Goal: Information Seeking & Learning: Learn about a topic

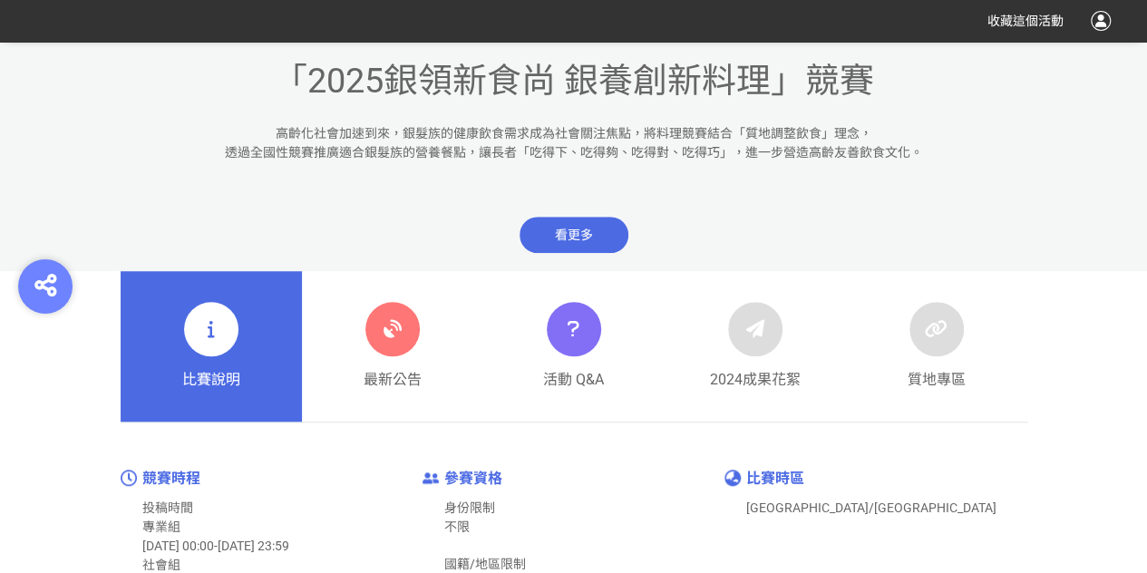
scroll to position [580, 0]
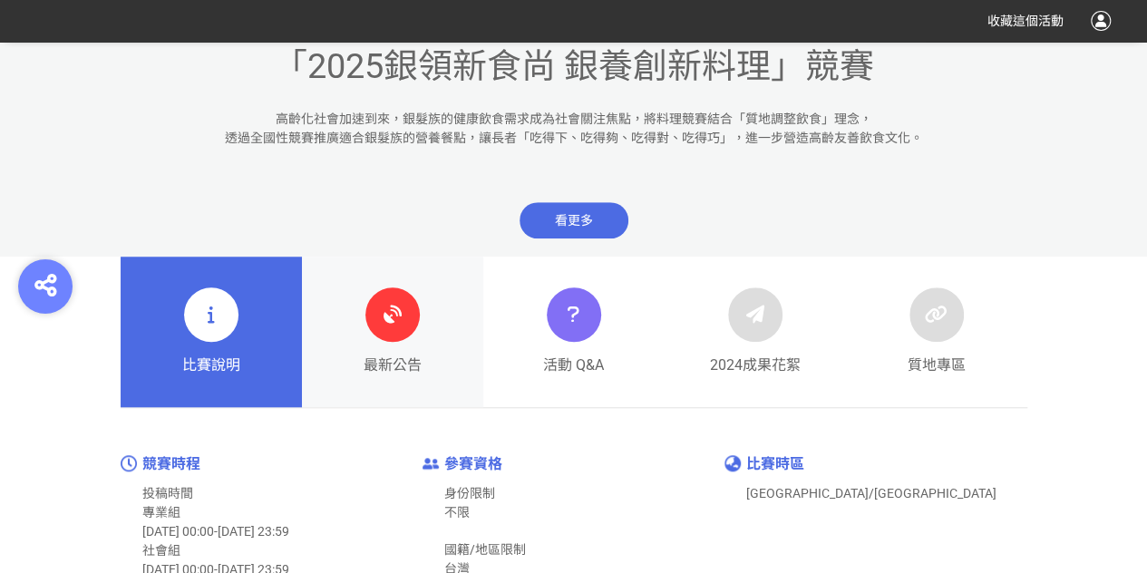
click at [373, 356] on span "最新公告" at bounding box center [393, 366] width 58 height 22
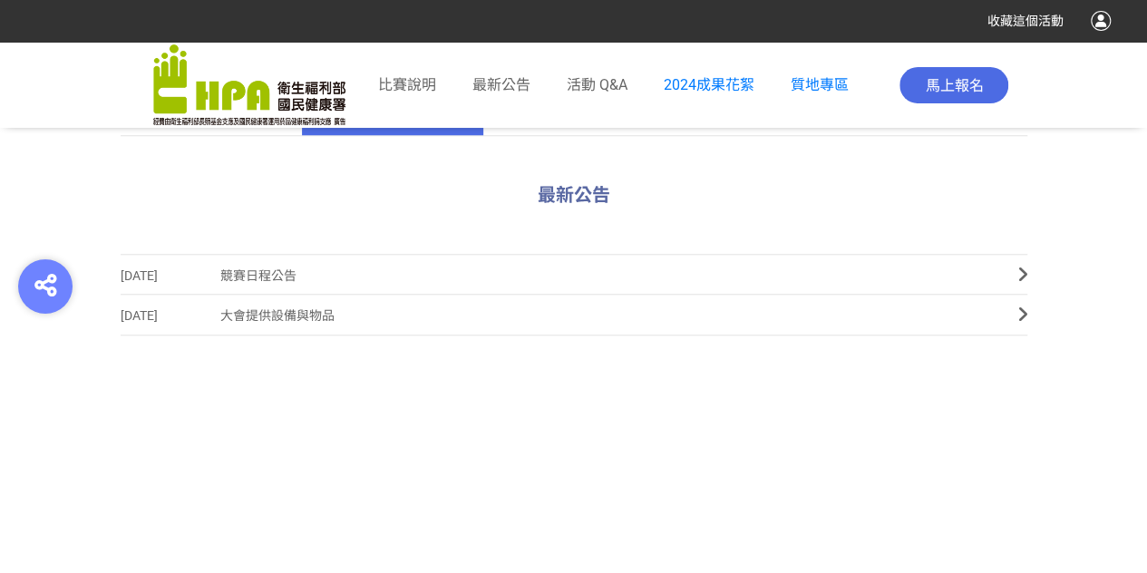
scroll to position [727, 0]
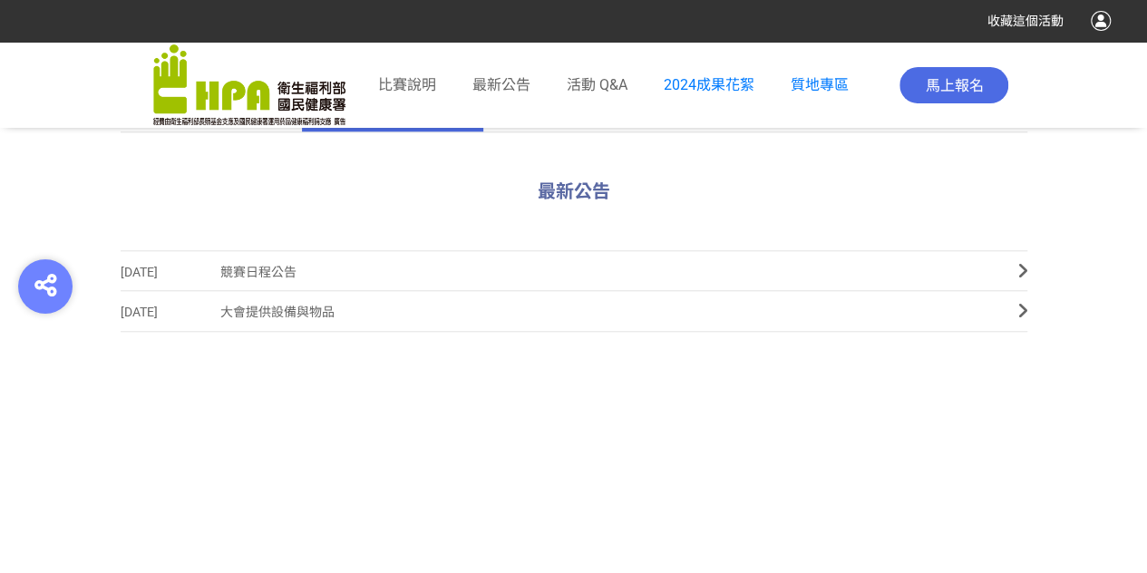
click at [1015, 278] on link "[DATE] 競賽日程公告" at bounding box center [574, 270] width 907 height 41
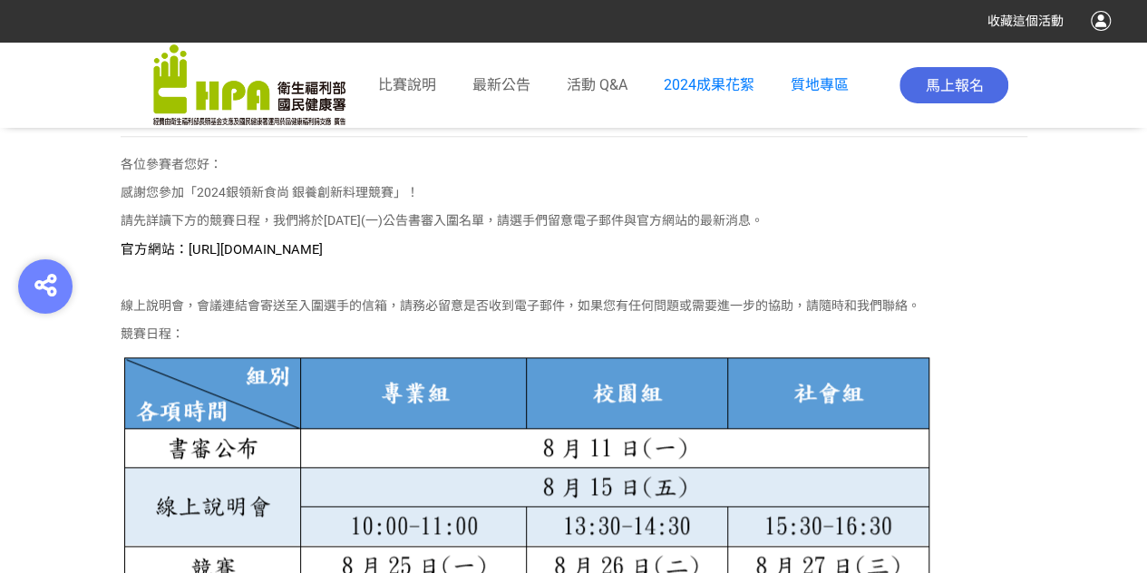
scroll to position [793, 0]
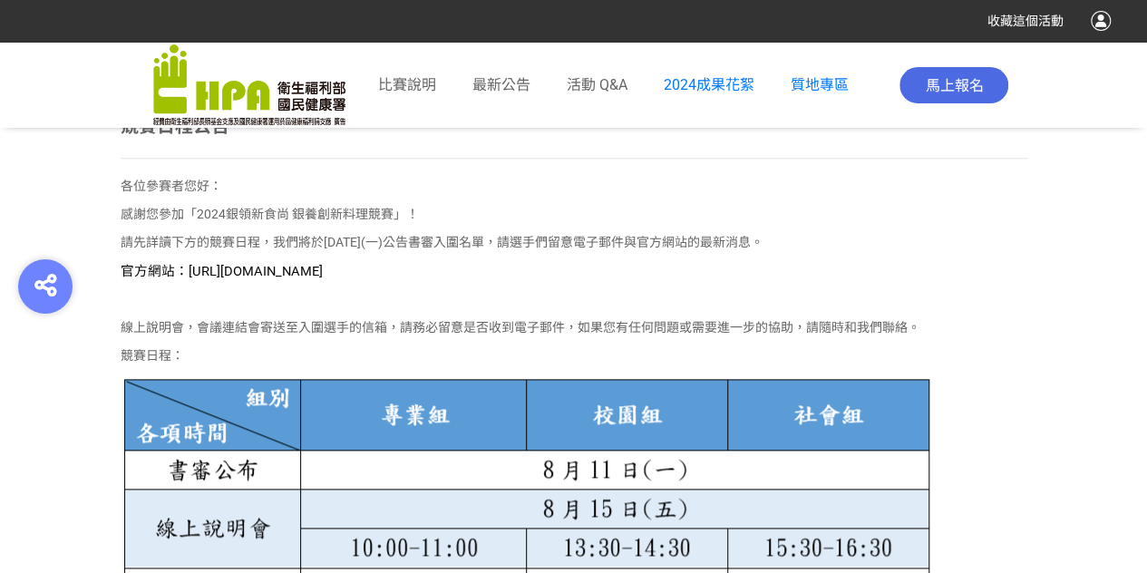
click at [310, 274] on span "官方網站：[URL][DOMAIN_NAME]" at bounding box center [222, 271] width 202 height 16
drag, startPoint x: 186, startPoint y: 271, endPoint x: 481, endPoint y: 268, distance: 294.7
click at [481, 268] on p "官方網站：[URL][DOMAIN_NAME]" at bounding box center [574, 271] width 907 height 20
copy span "[URL][DOMAIN_NAME]"
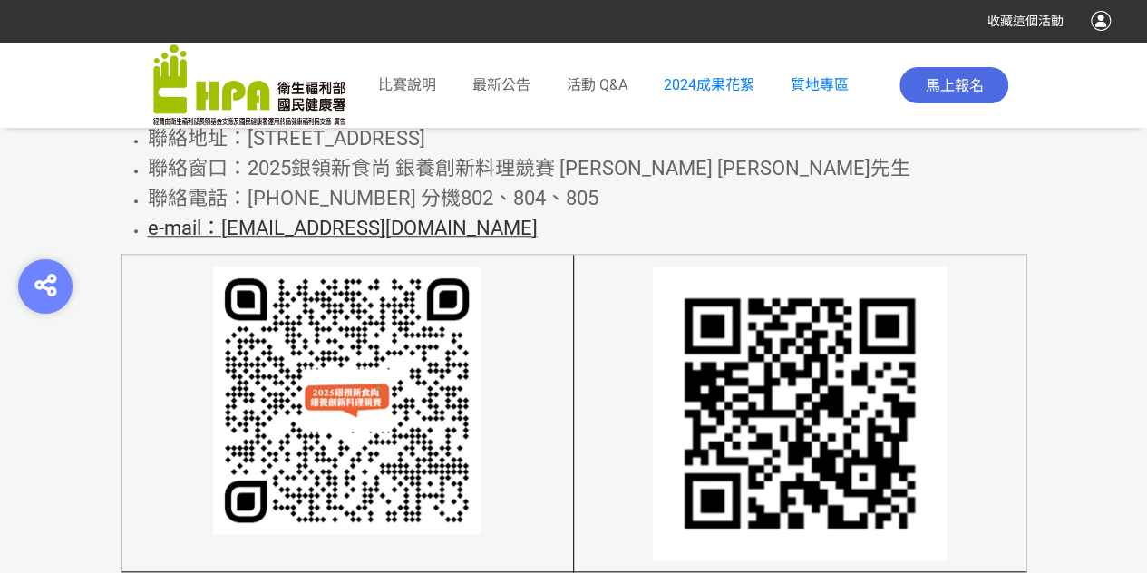
scroll to position [10892, 0]
